Goal: Navigation & Orientation: Go to known website

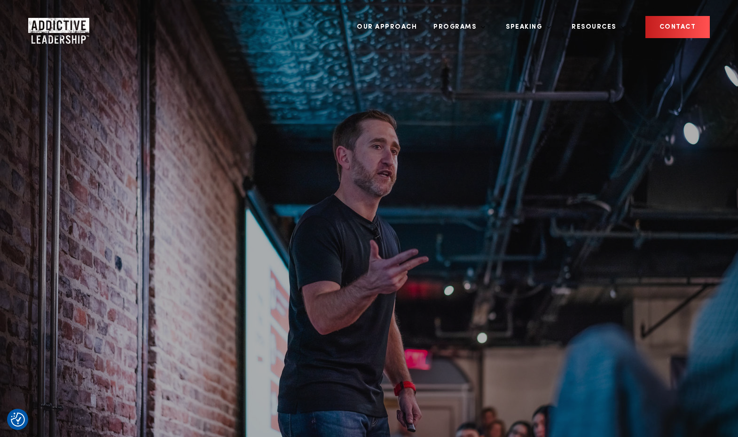
click at [57, 27] on img "Company Logo" at bounding box center [50, 27] width 44 height 19
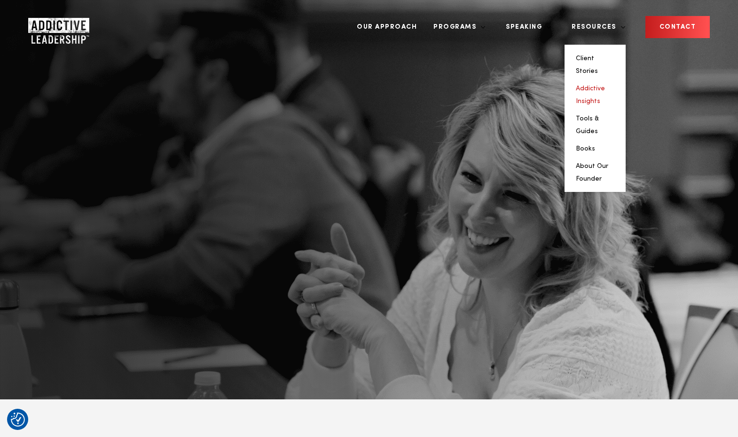
click at [605, 85] on link "Addictive Insights" at bounding box center [590, 94] width 29 height 19
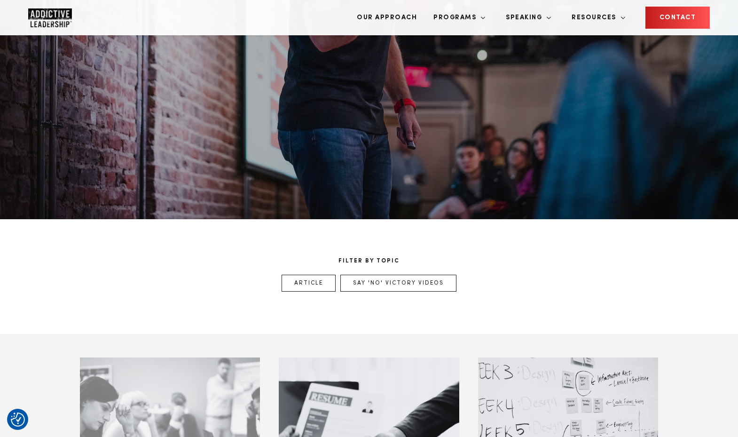
scroll to position [283, 0]
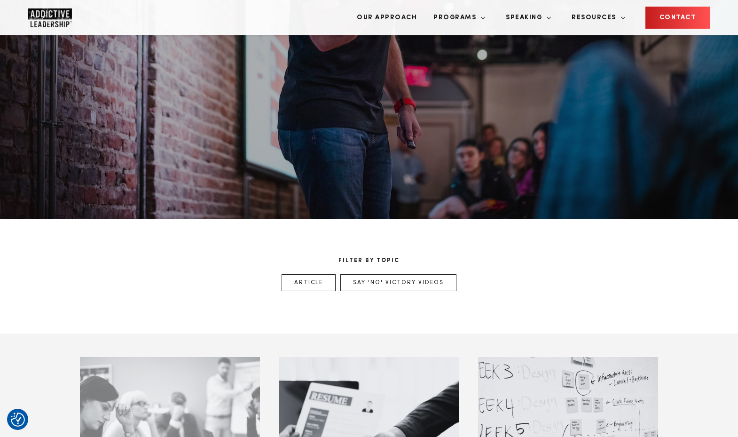
click at [39, 20] on img "Company Logo" at bounding box center [50, 17] width 44 height 19
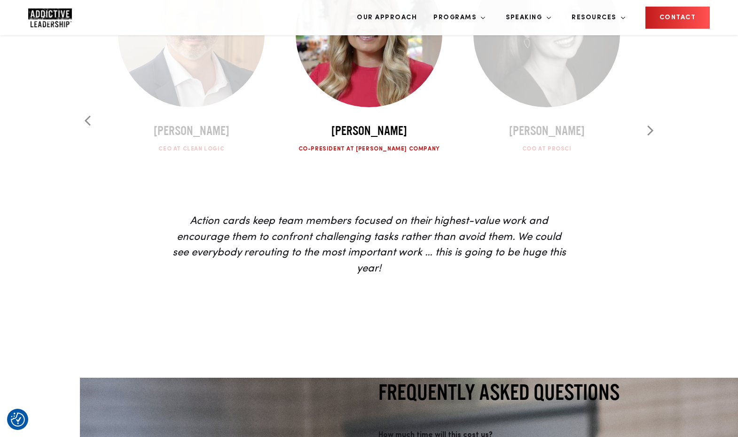
scroll to position [3008, 0]
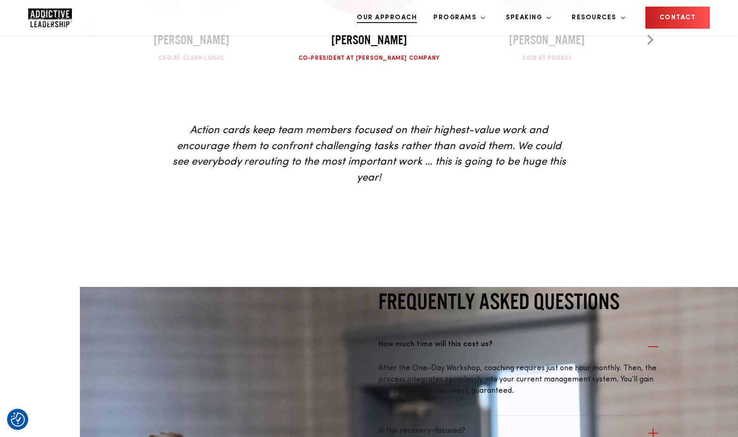
click at [424, 20] on link "Our Approach" at bounding box center [387, 17] width 74 height 35
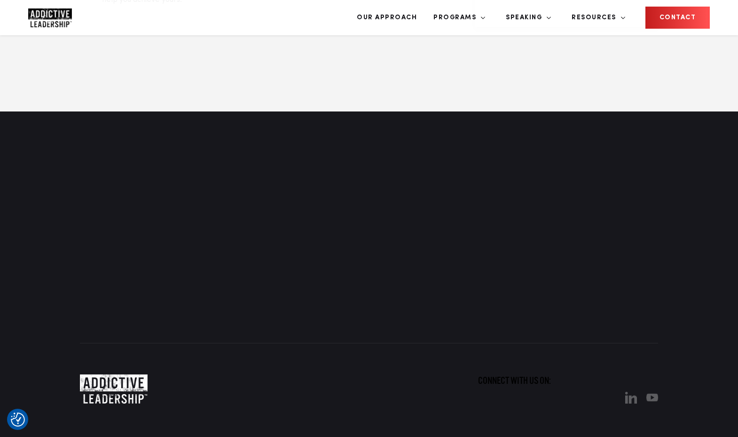
scroll to position [1786, 0]
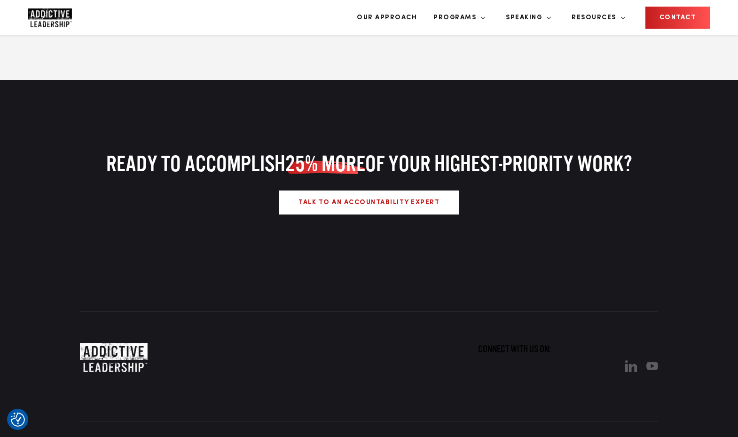
click at [672, 16] on link "Contact" at bounding box center [677, 18] width 65 height 22
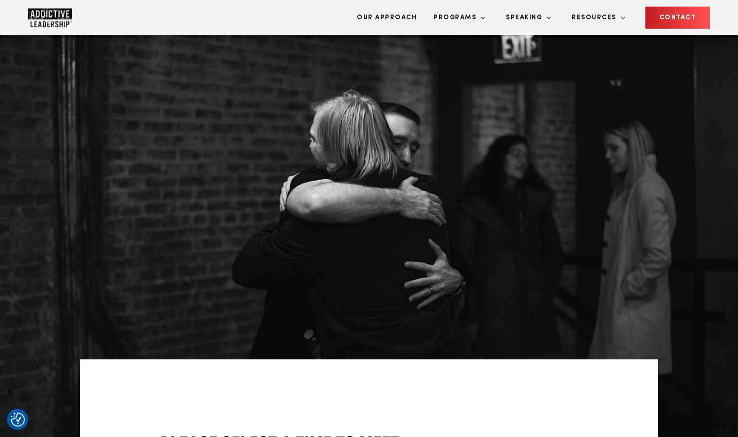
scroll to position [19, 0]
